Goal: Task Accomplishment & Management: Manage account settings

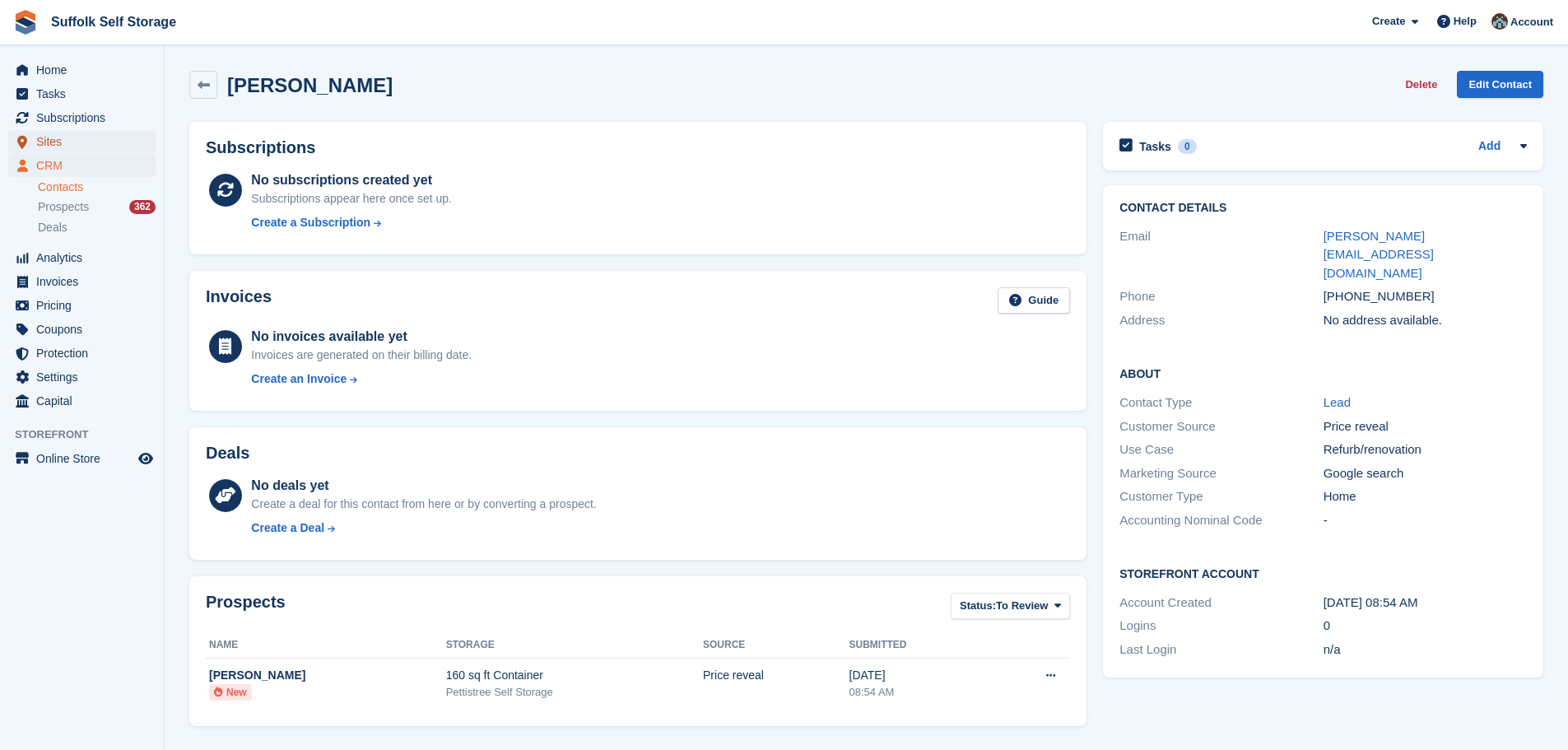
click at [50, 144] on span "Sites" at bounding box center [85, 141] width 99 height 23
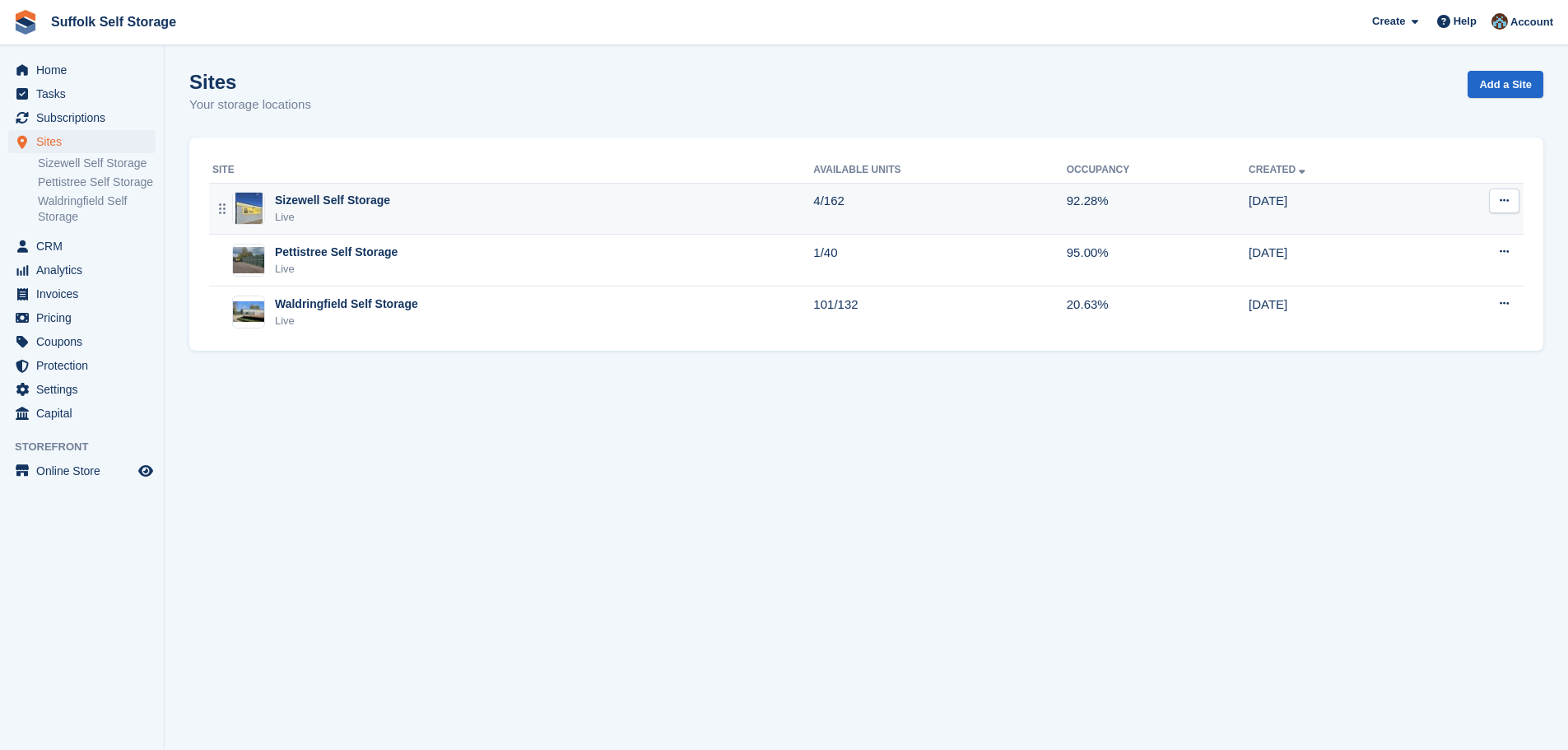
click at [425, 209] on div "Sizewell Self Storage Live" at bounding box center [513, 208] width 601 height 34
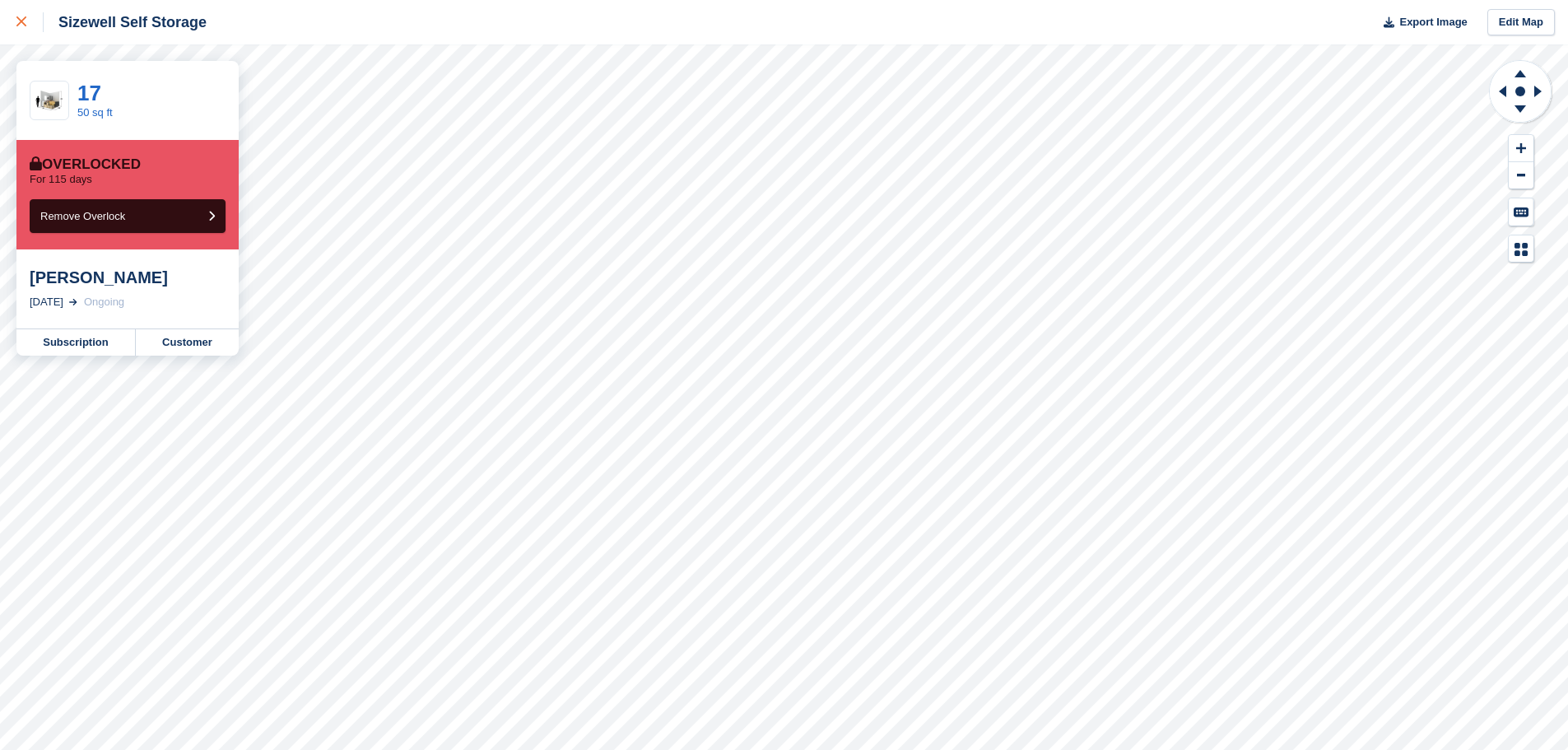
click at [17, 25] on icon at bounding box center [21, 21] width 10 height 10
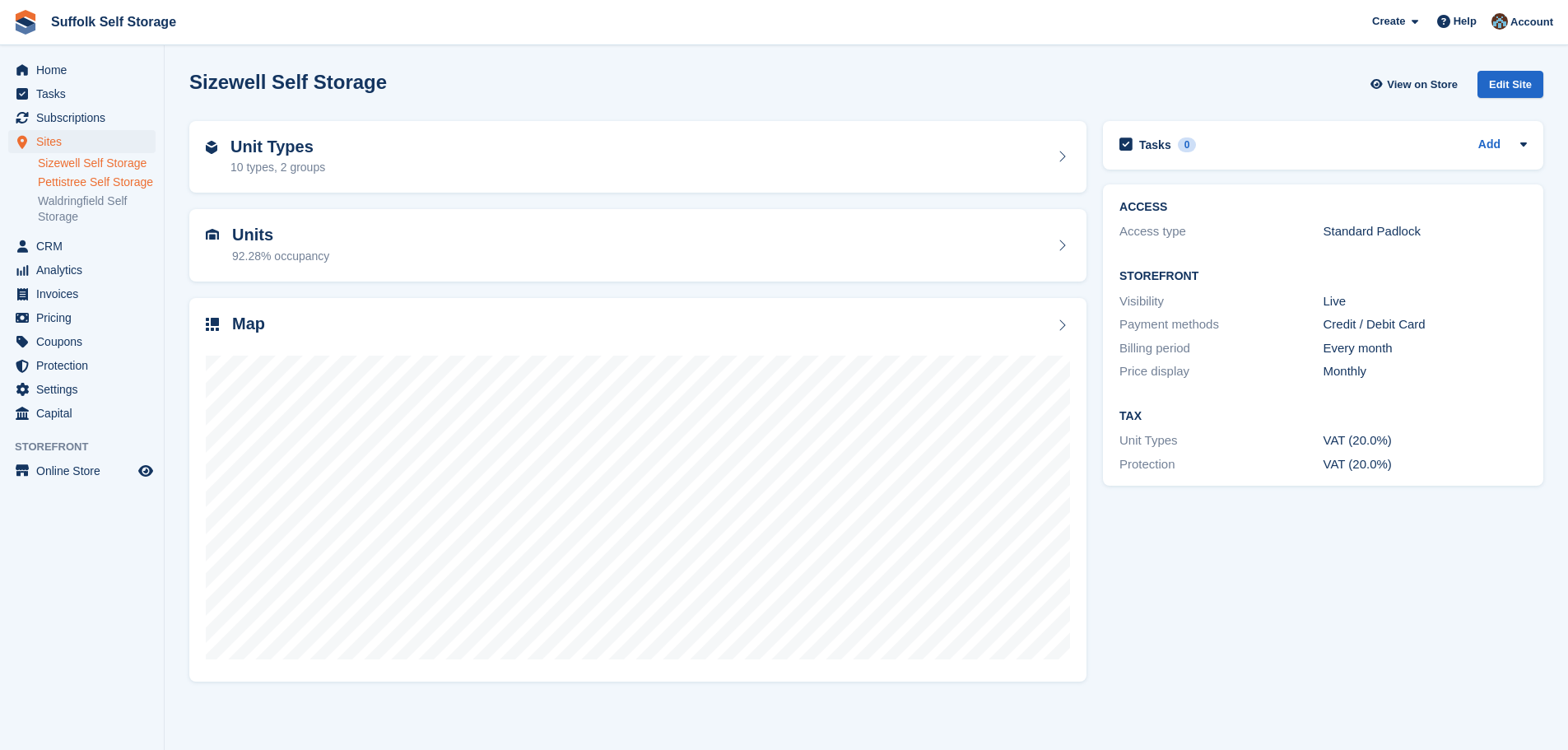
click at [75, 179] on link "Pettistree Self Storage" at bounding box center [97, 182] width 118 height 15
click at [81, 206] on link "Waldringfield Self Storage" at bounding box center [97, 209] width 118 height 31
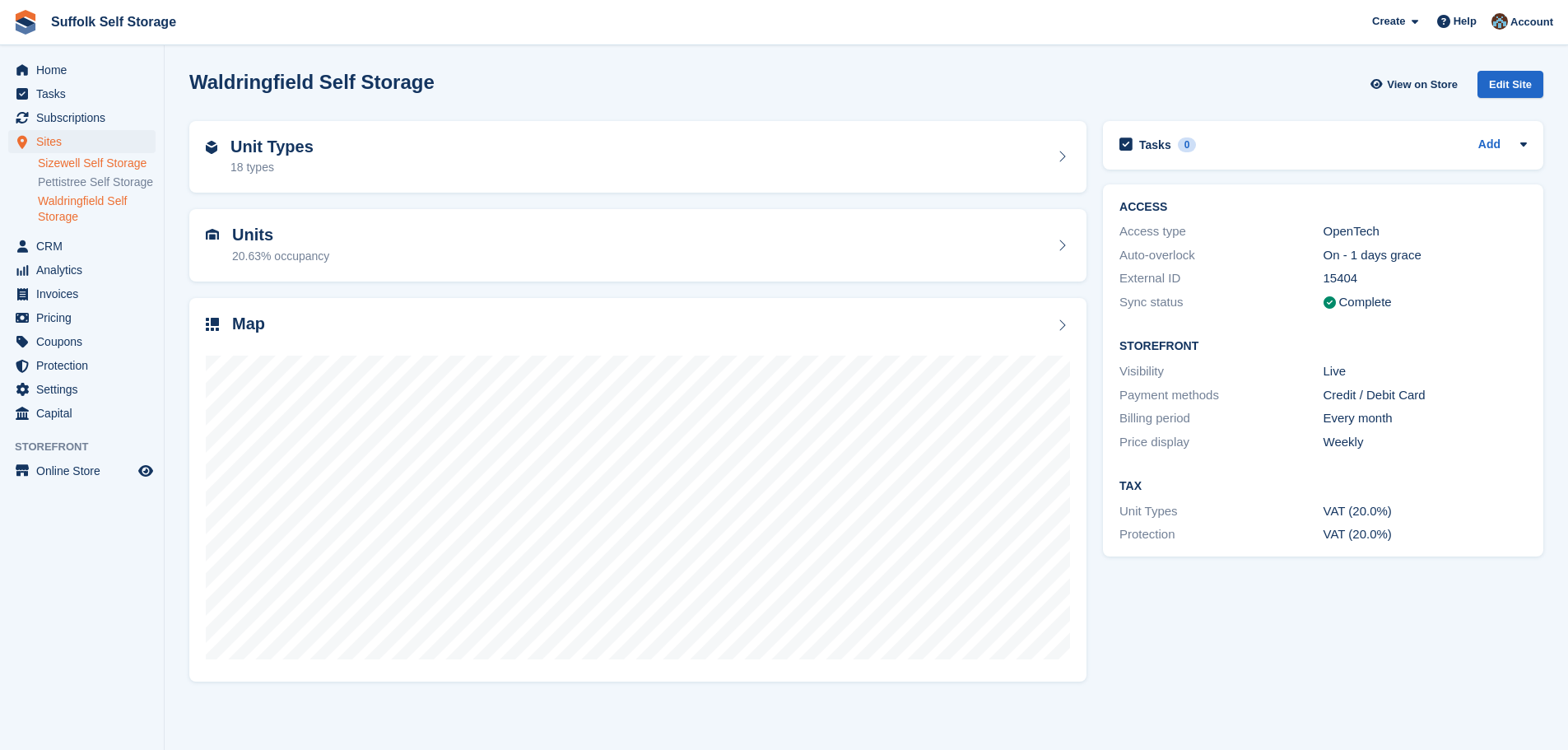
click at [87, 160] on link "Sizewell Self Storage" at bounding box center [97, 164] width 118 height 15
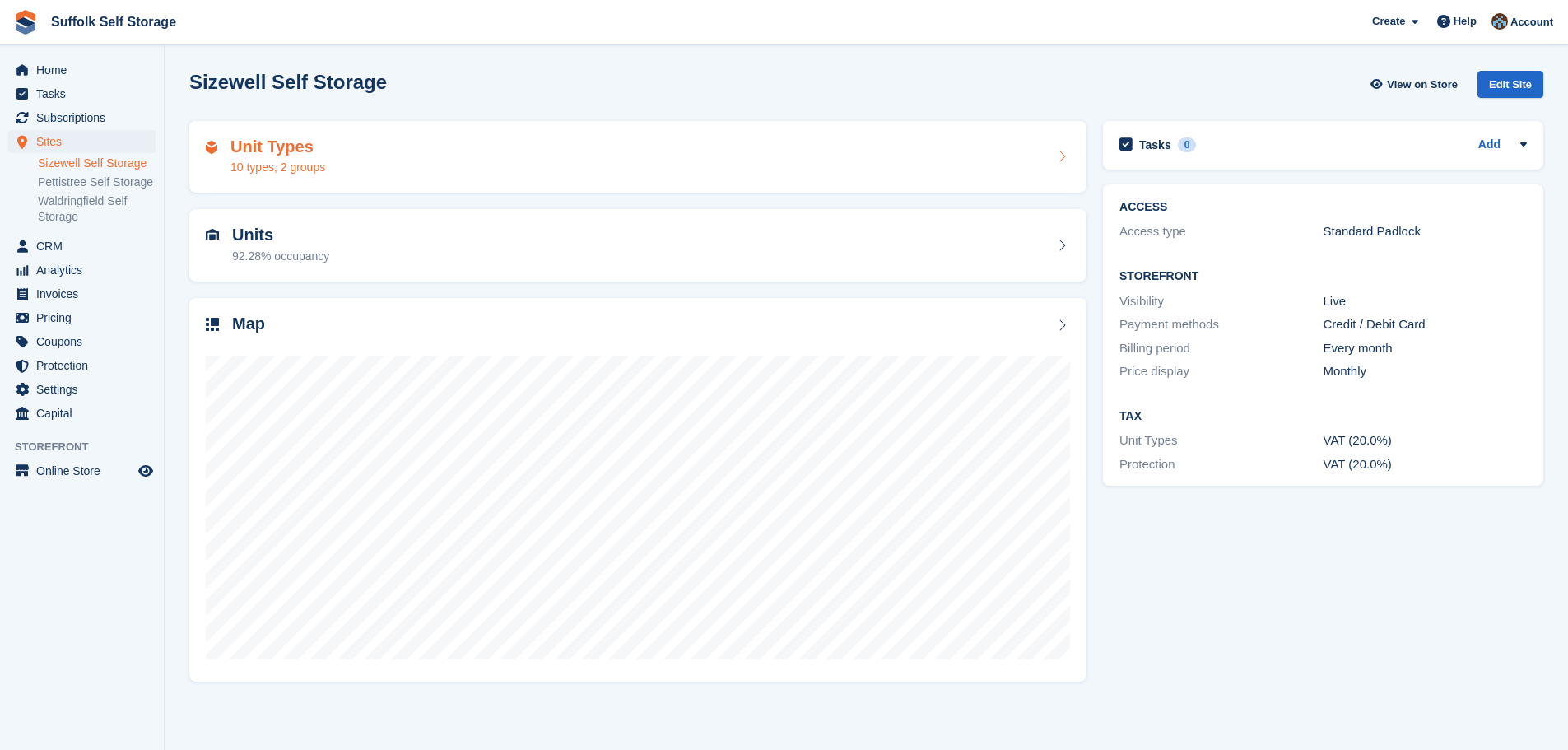
drag, startPoint x: 13, startPoint y: 169, endPoint x: 517, endPoint y: 164, distance: 504.0
click at [517, 164] on div "Unit Types 10 types, 2 groups" at bounding box center [637, 157] width 864 height 40
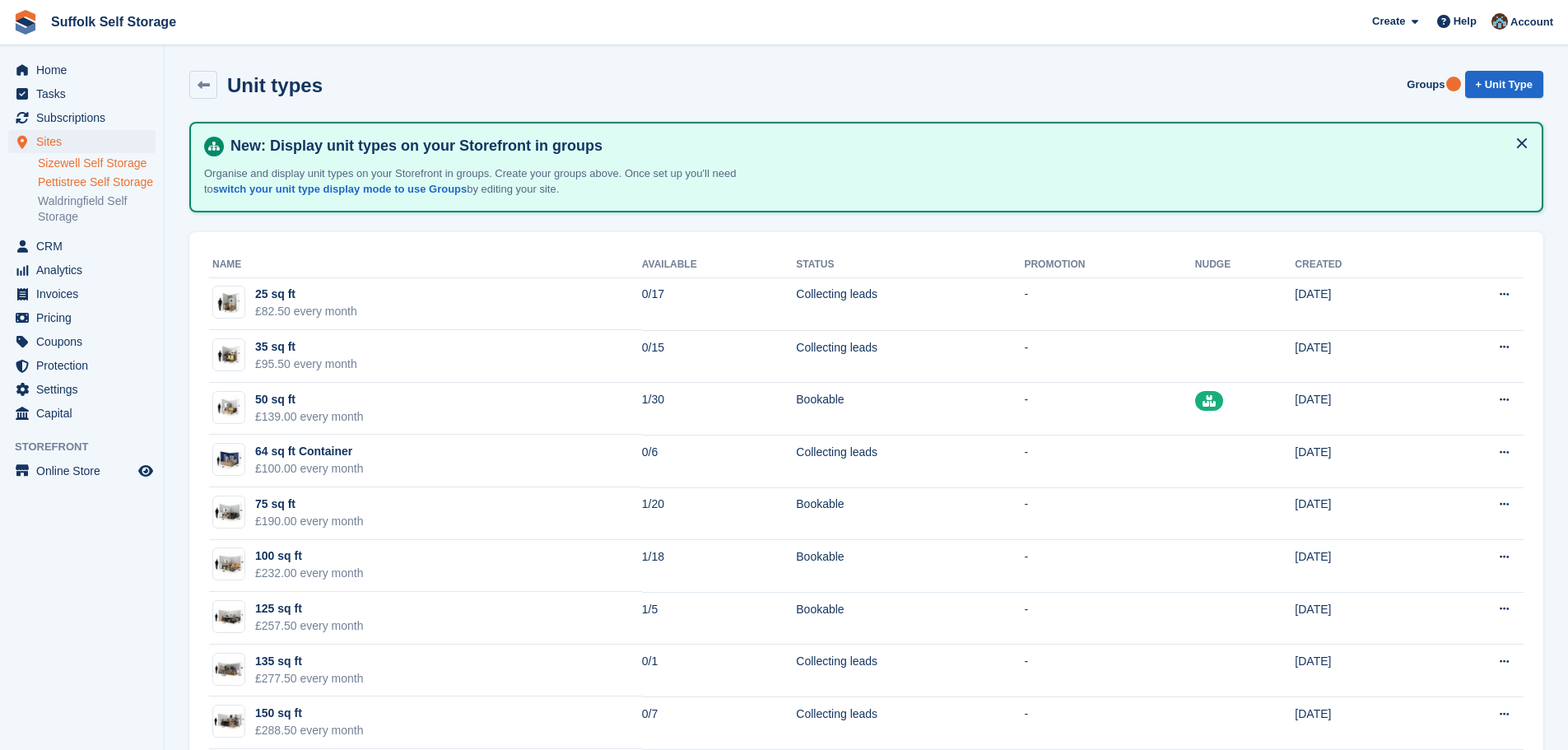
click at [100, 181] on link "Pettistree Self Storage" at bounding box center [97, 182] width 118 height 15
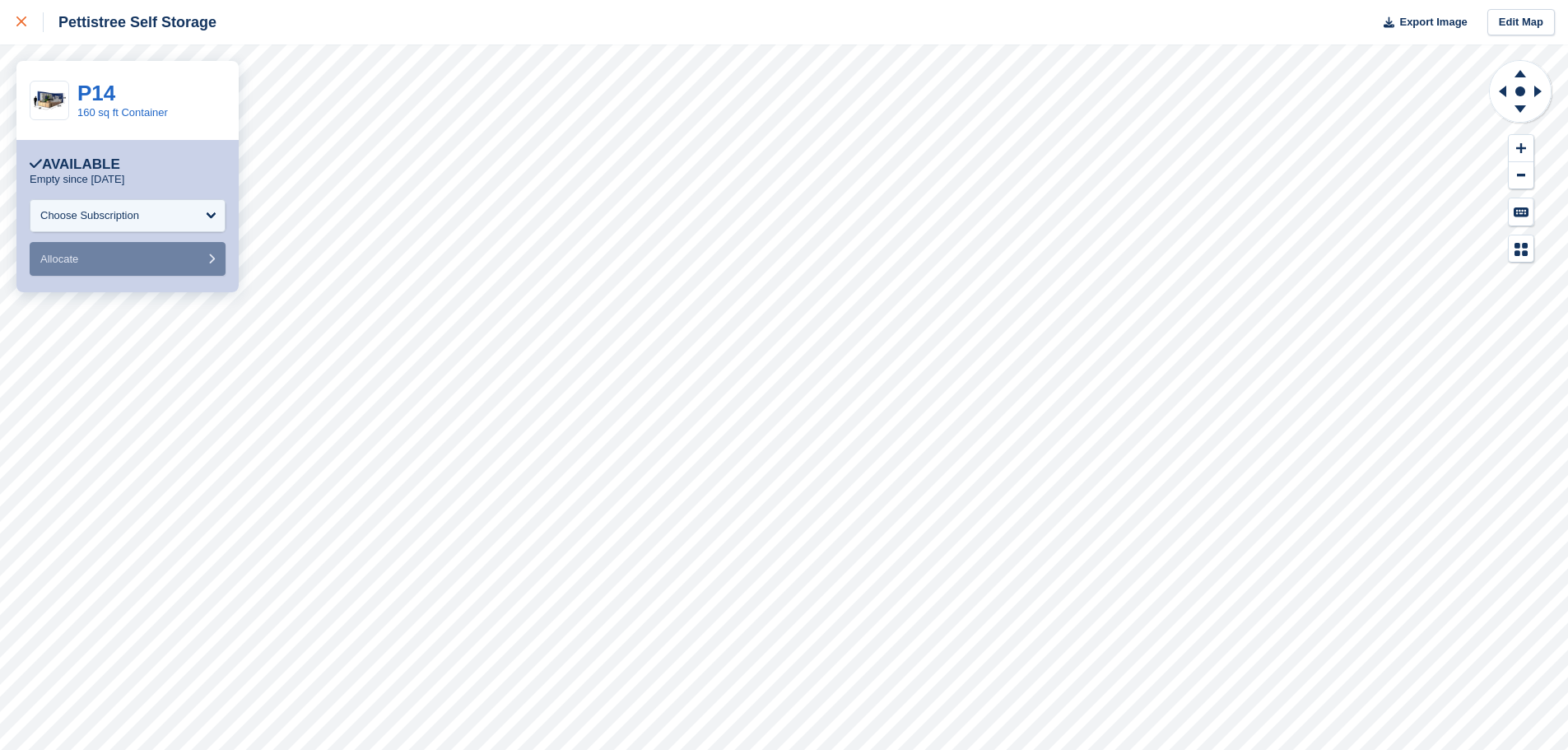
click at [22, 21] on icon at bounding box center [21, 21] width 10 height 10
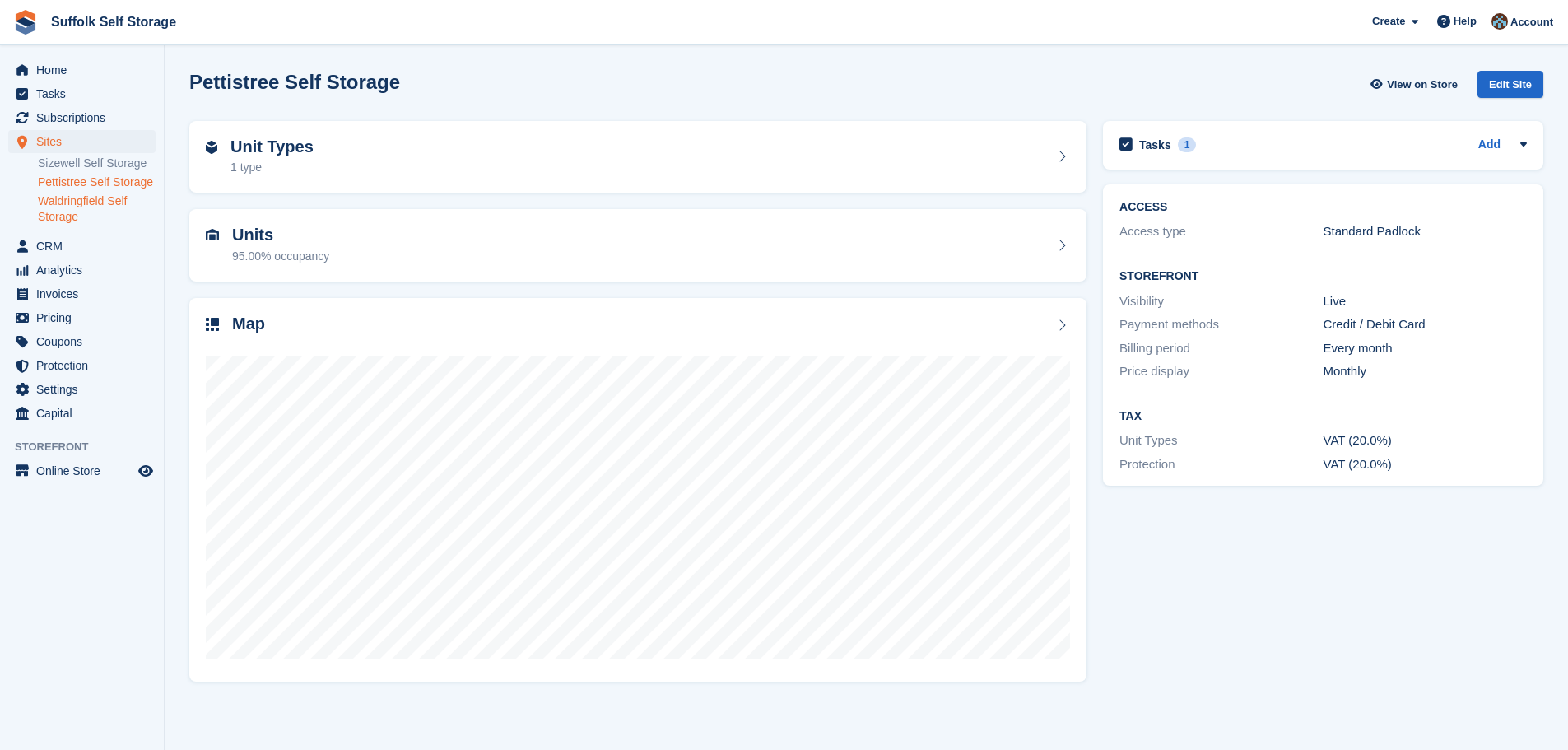
click at [82, 201] on link "Waldringfield Self Storage" at bounding box center [97, 209] width 118 height 31
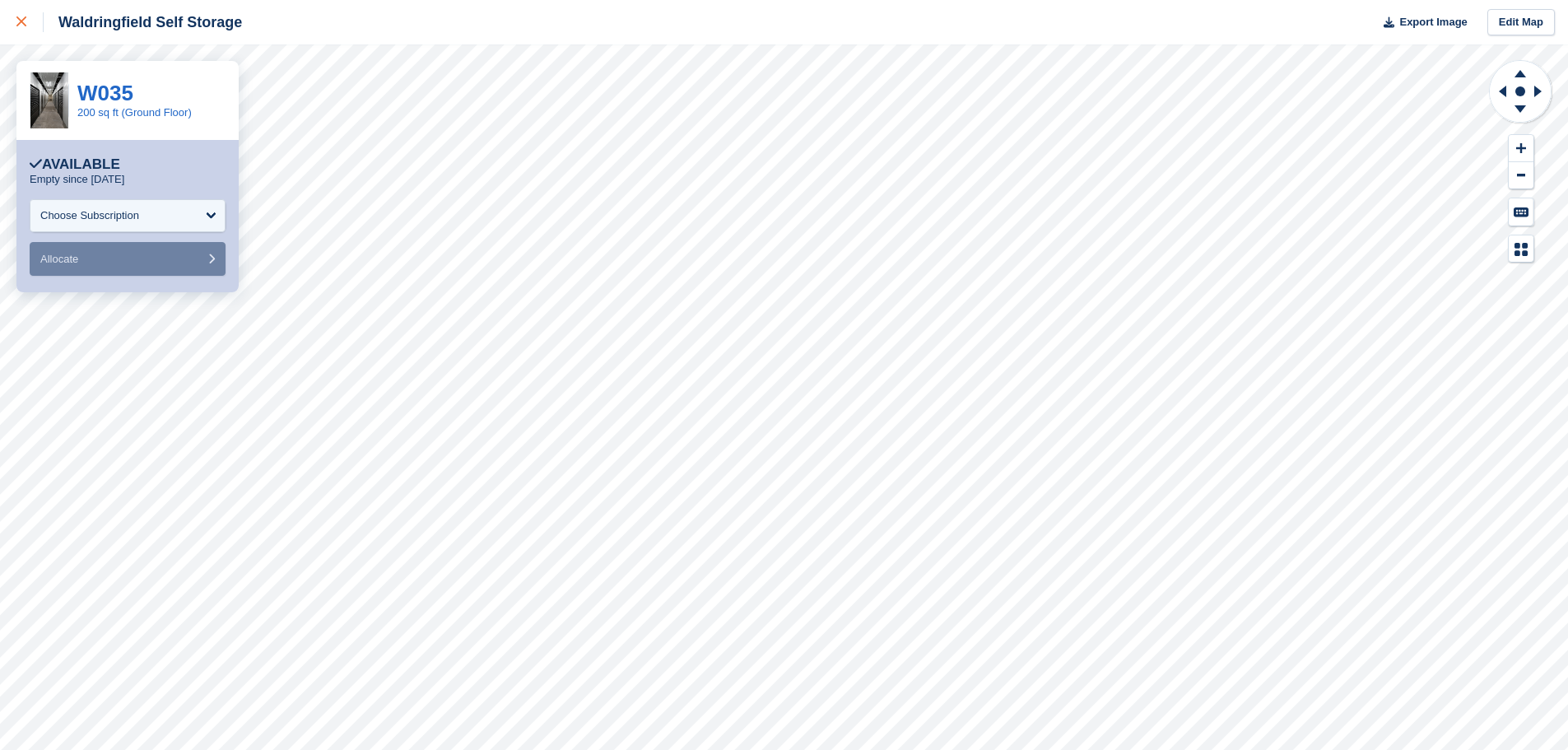
click at [24, 22] on icon at bounding box center [21, 21] width 10 height 10
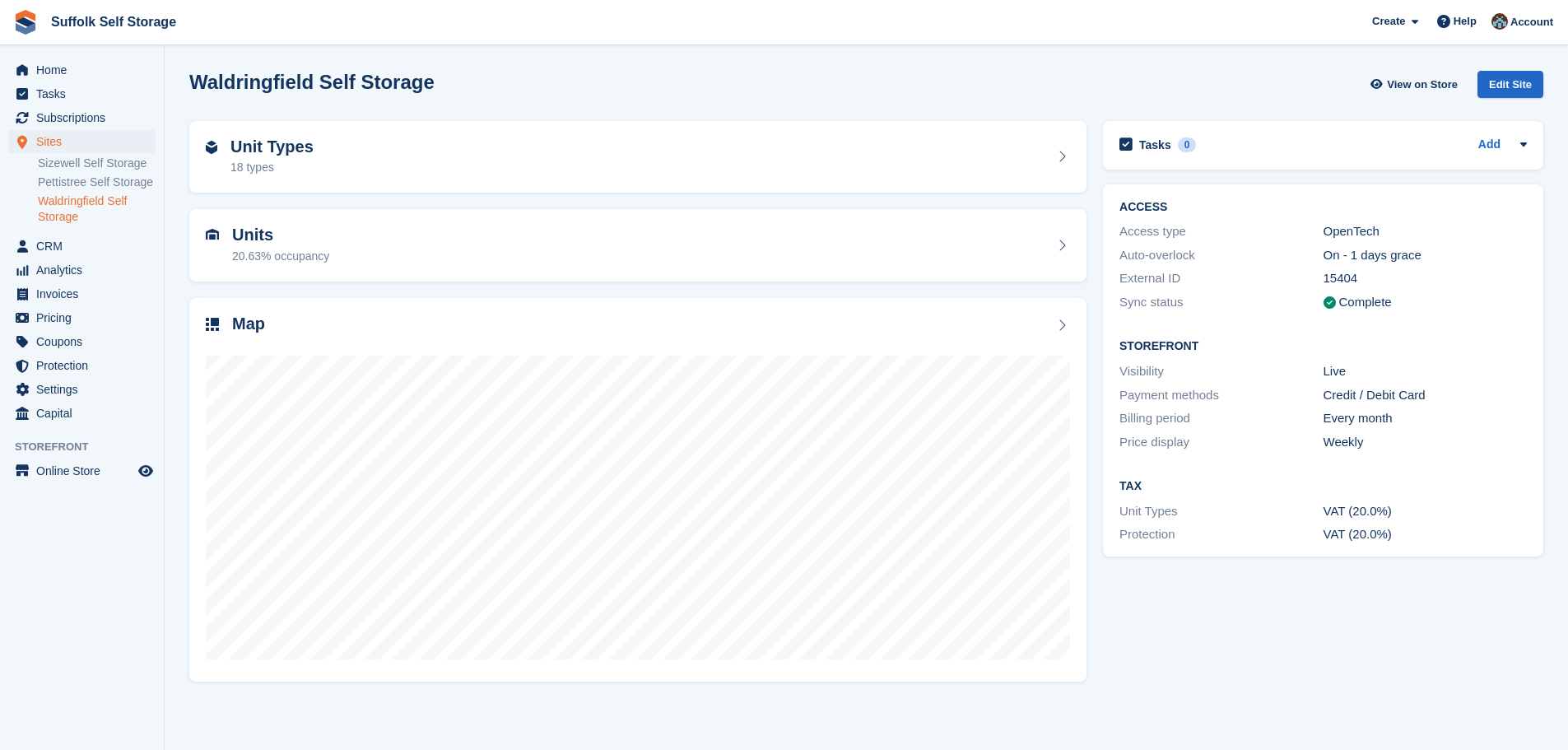
click at [80, 203] on link "Waldringfield Self Storage" at bounding box center [97, 209] width 118 height 31
click at [46, 244] on span "CRM" at bounding box center [85, 247] width 99 height 23
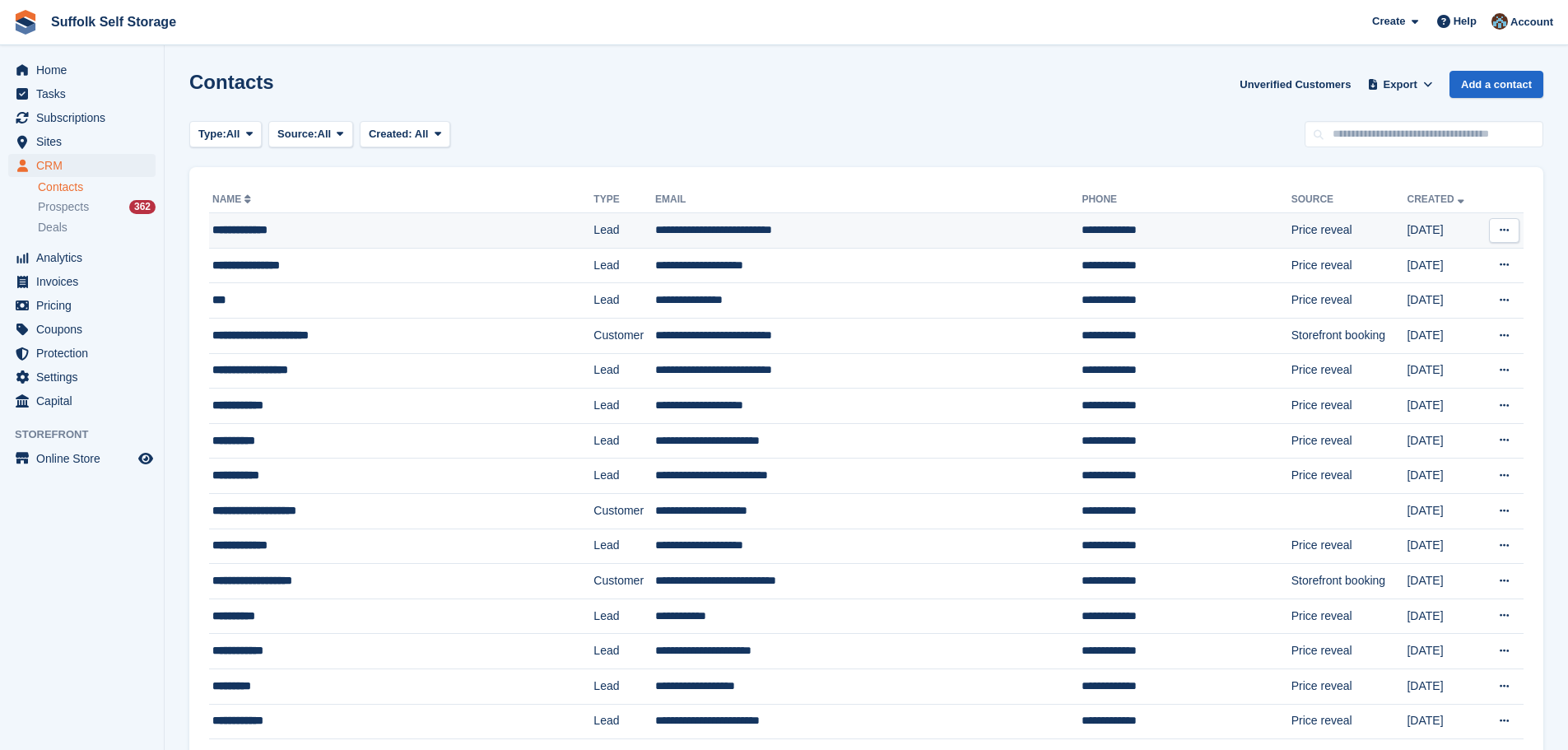
click at [738, 234] on td "**********" at bounding box center [868, 230] width 427 height 36
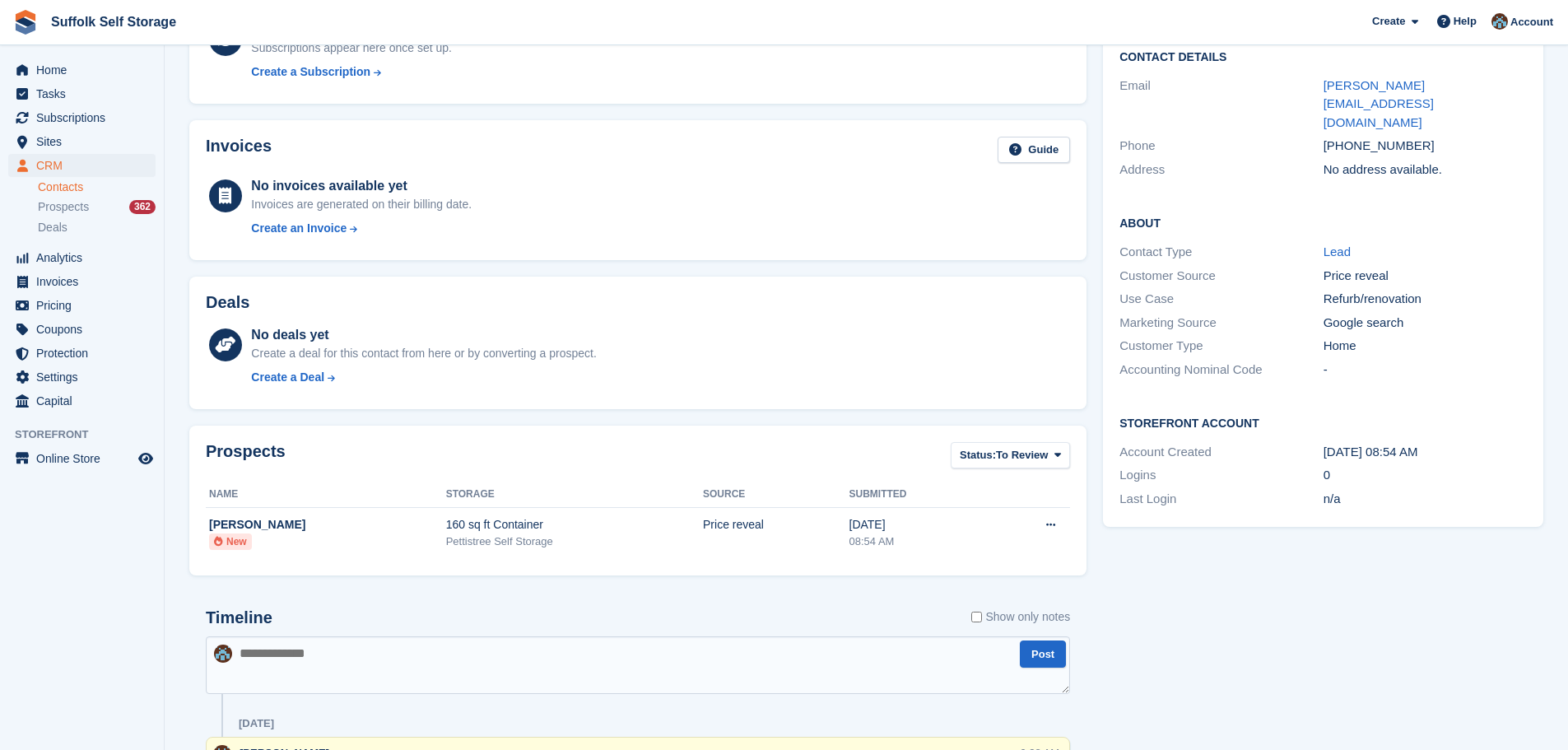
scroll to position [370, 0]
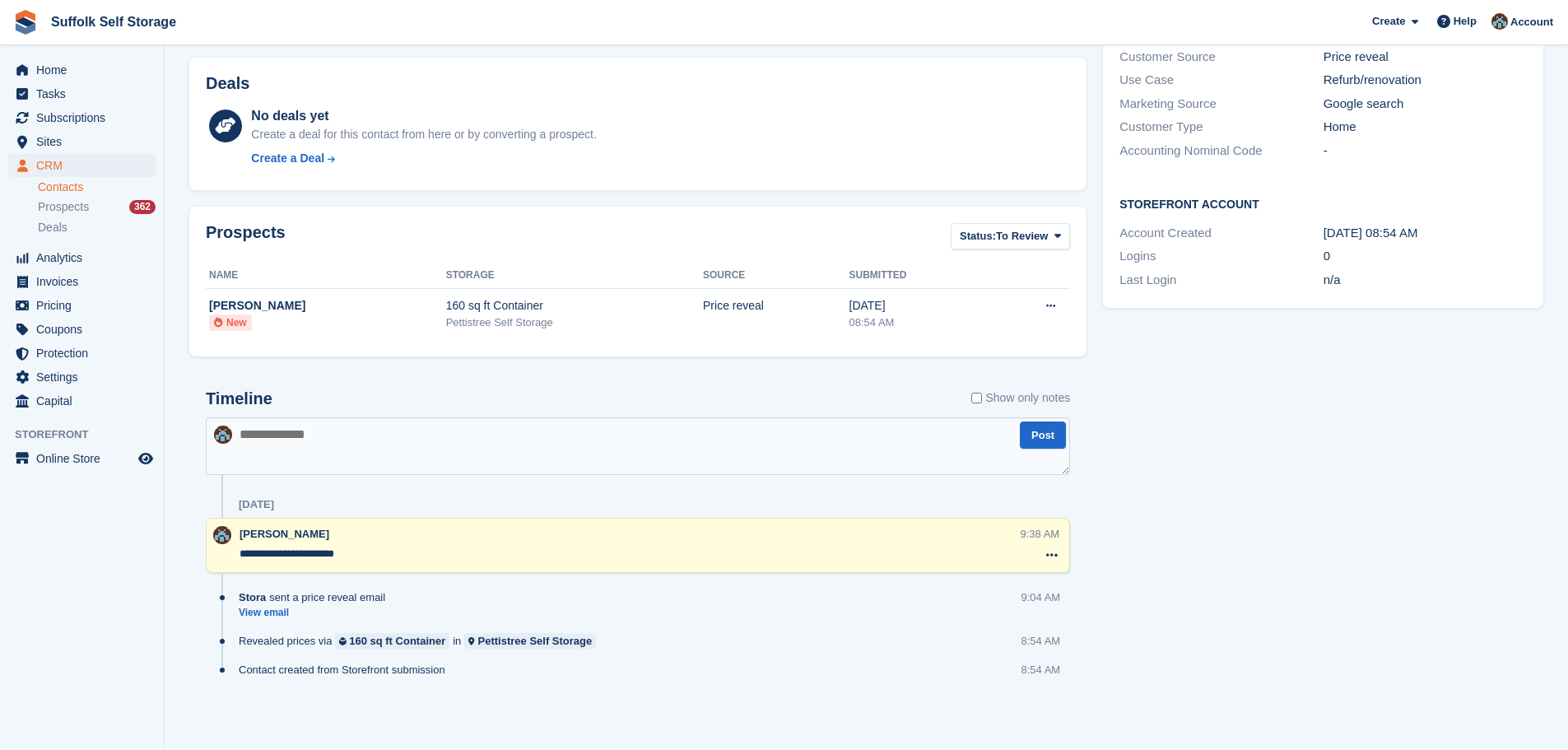
click at [340, 452] on textarea at bounding box center [637, 446] width 864 height 58
type textarea "**********"
click at [1031, 440] on button "Post" at bounding box center [1043, 435] width 46 height 27
